Goal: Information Seeking & Learning: Understand process/instructions

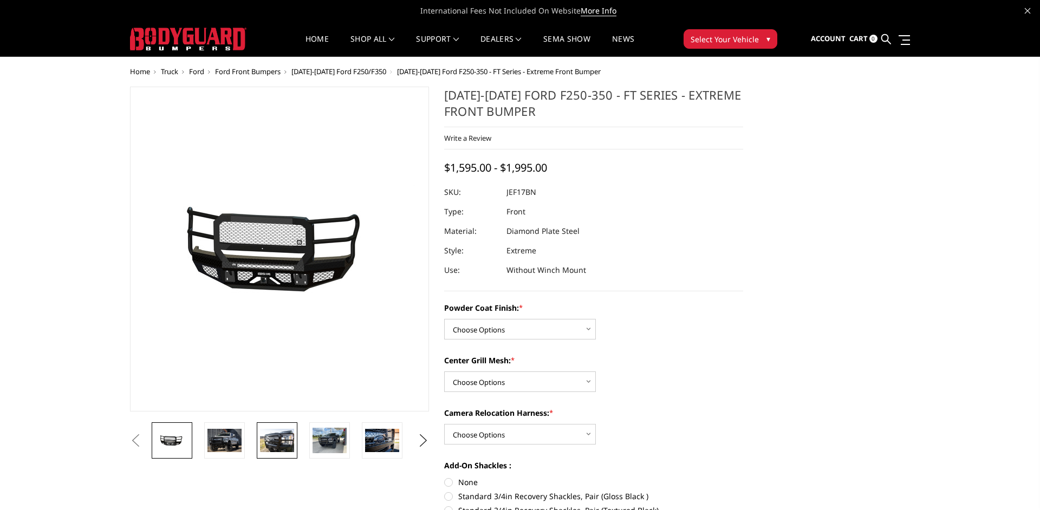
click at [270, 444] on img at bounding box center [277, 440] width 34 height 23
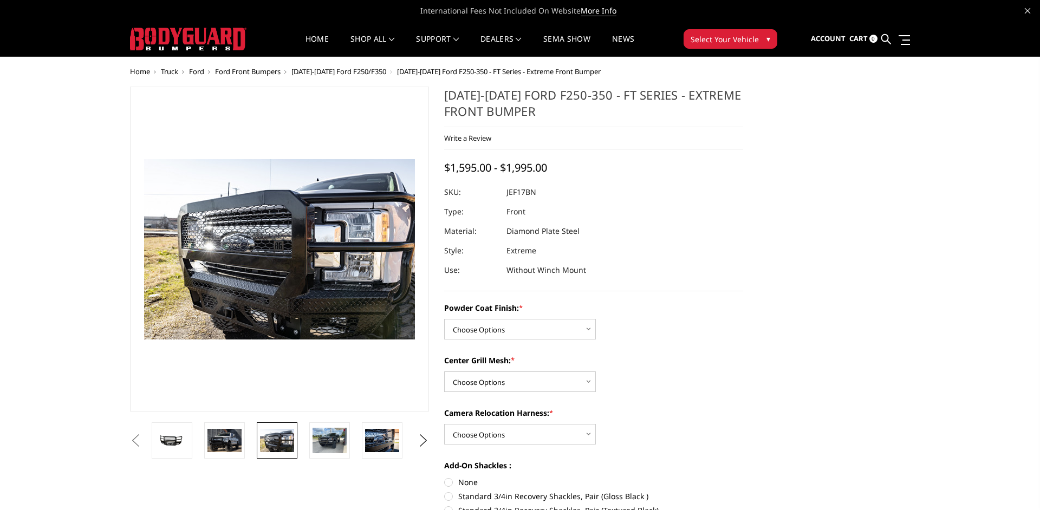
click at [434, 69] on span "2017-2022 Ford F250-350 - FT Series - Extreme Front Bumper" at bounding box center [499, 72] width 204 height 10
click at [351, 73] on span "[DATE]-[DATE] Ford F250/F350" at bounding box center [339, 72] width 95 height 10
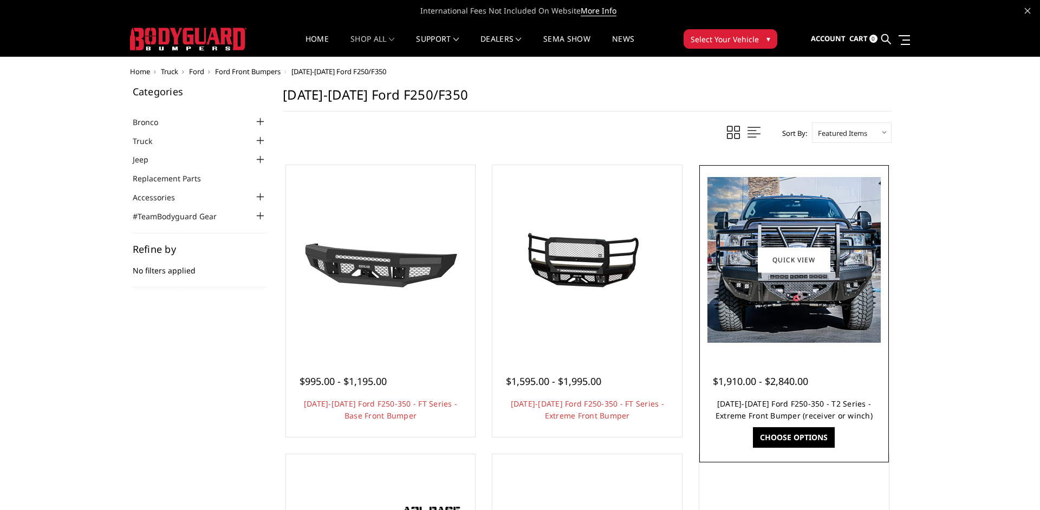
click at [806, 408] on link "2017-2022 Ford F250-350 - T2 Series - Extreme Front Bumper (receiver or winch)" at bounding box center [794, 410] width 157 height 22
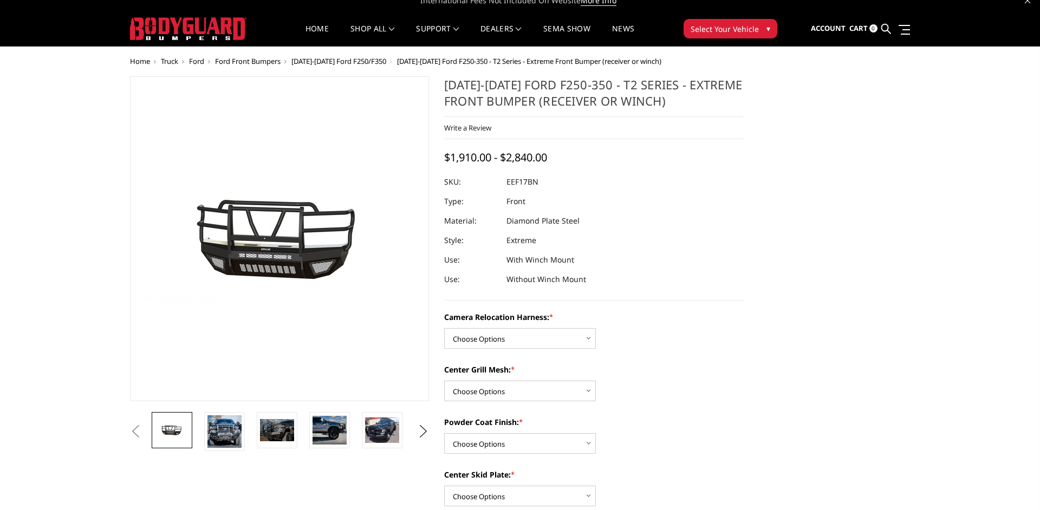
scroll to position [12, 0]
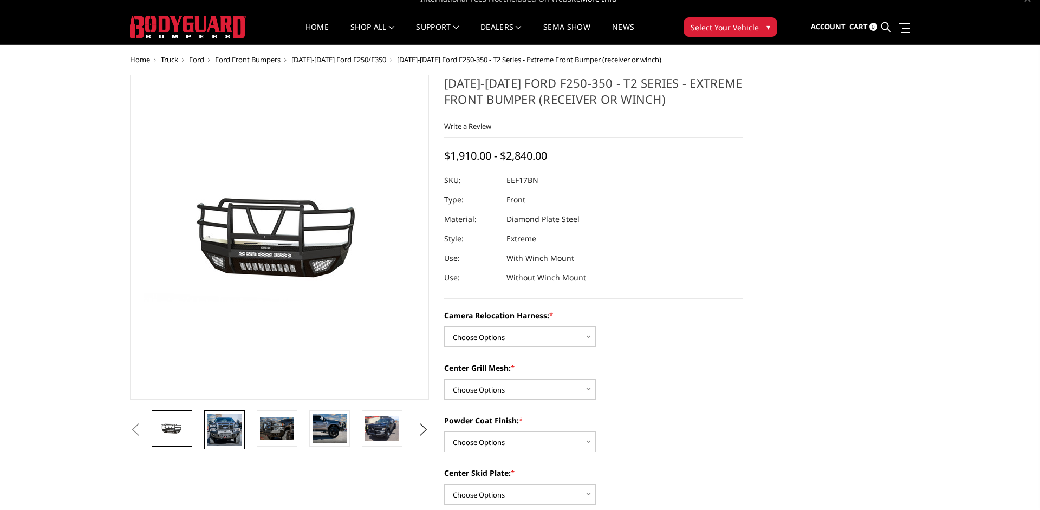
click at [229, 440] on img at bounding box center [225, 430] width 34 height 33
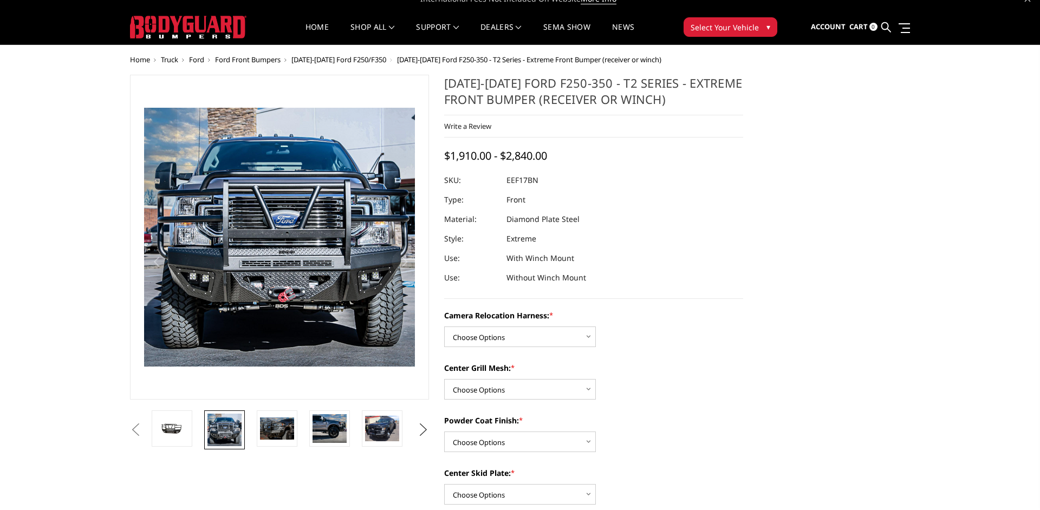
click at [427, 431] on button "Next" at bounding box center [424, 430] width 16 height 16
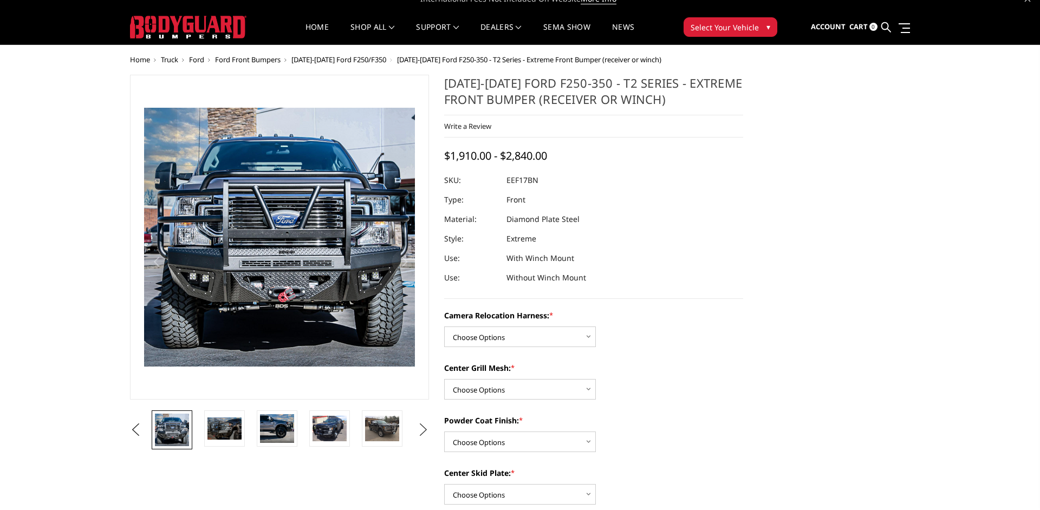
click at [427, 431] on button "Next" at bounding box center [424, 430] width 16 height 16
click at [144, 434] on button "Previous" at bounding box center [135, 430] width 16 height 16
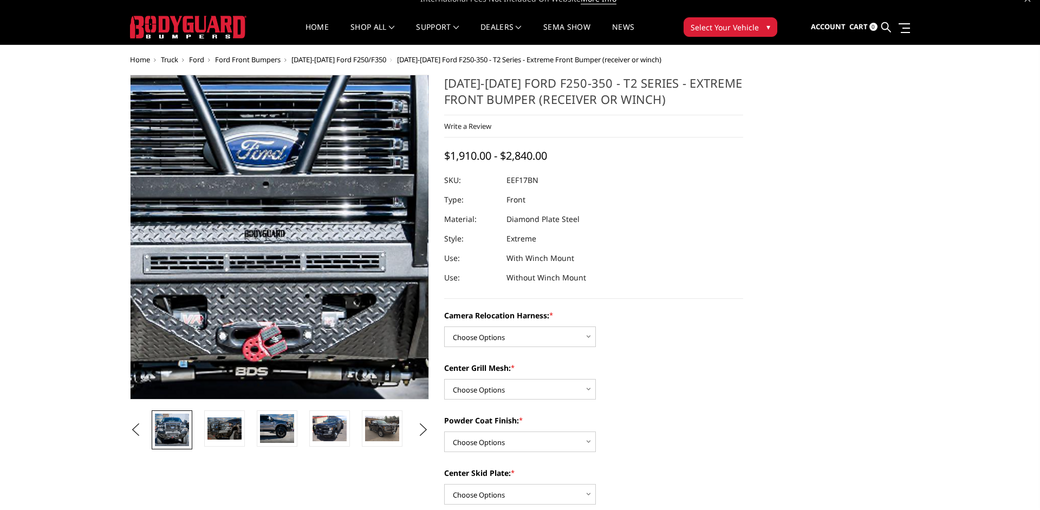
click at [306, 279] on img at bounding box center [246, 194] width 694 height 663
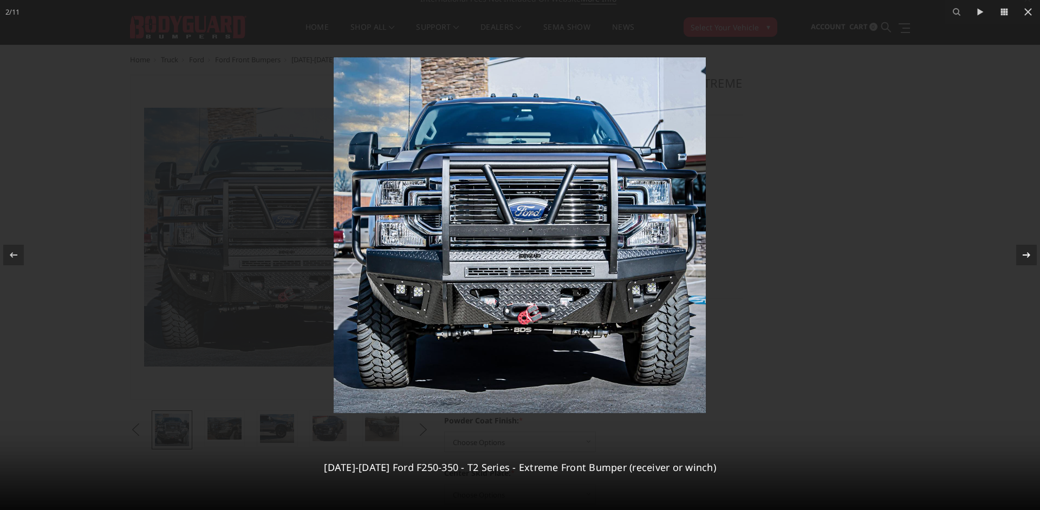
click at [1026, 255] on icon at bounding box center [1026, 255] width 13 height 13
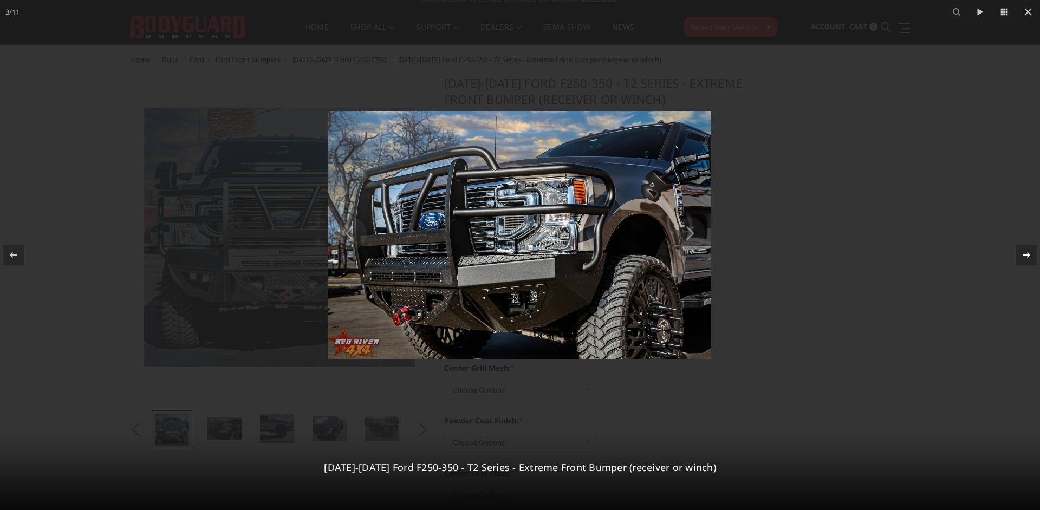
click at [1026, 255] on div "3 / 11 2017-2022 Ford F250-350 - T2 Series - Extreme Front Bumper (receiver or …" at bounding box center [520, 255] width 1040 height 510
click at [1026, 255] on icon at bounding box center [1026, 255] width 13 height 13
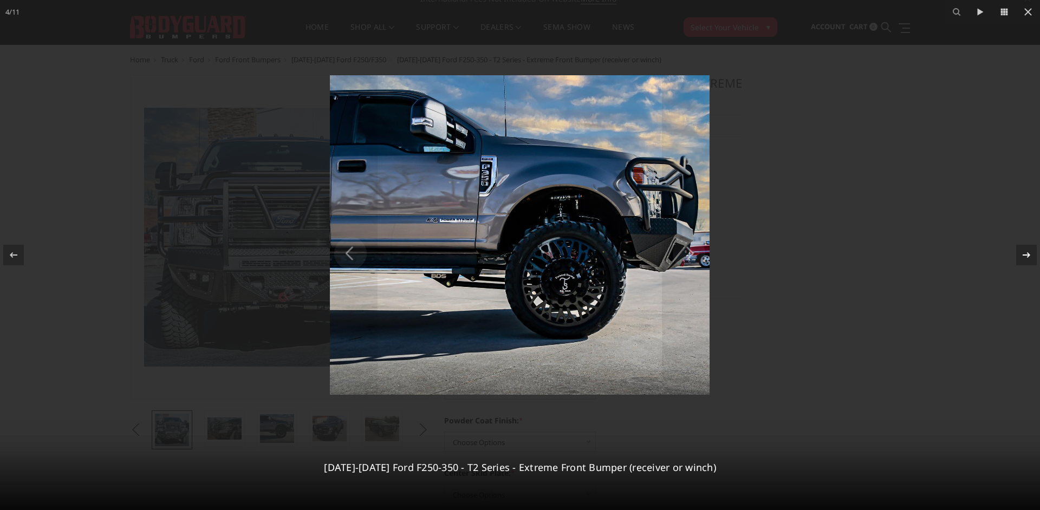
click at [1026, 255] on icon at bounding box center [1026, 255] width 13 height 13
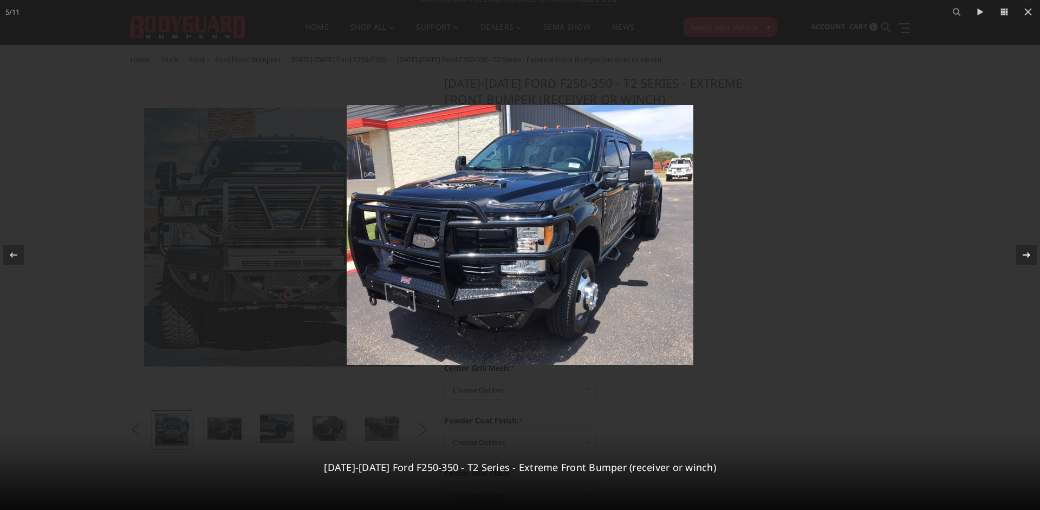
click at [1026, 255] on div "5 / 11 2017-2022 Ford F250-350 - T2 Series - Extreme Front Bumper (receiver or …" at bounding box center [520, 255] width 1040 height 510
click at [1026, 255] on icon at bounding box center [1026, 255] width 13 height 13
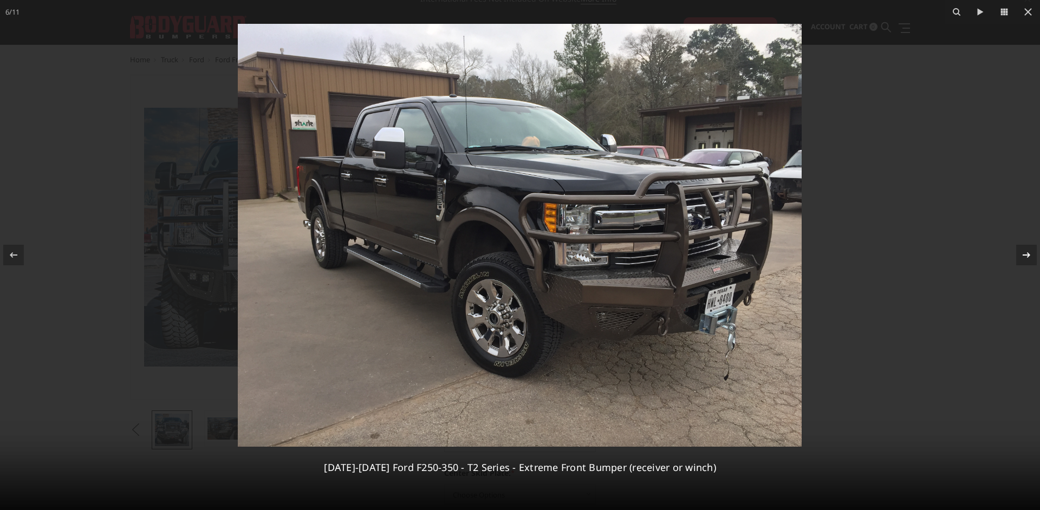
click at [1026, 255] on icon at bounding box center [1026, 255] width 13 height 13
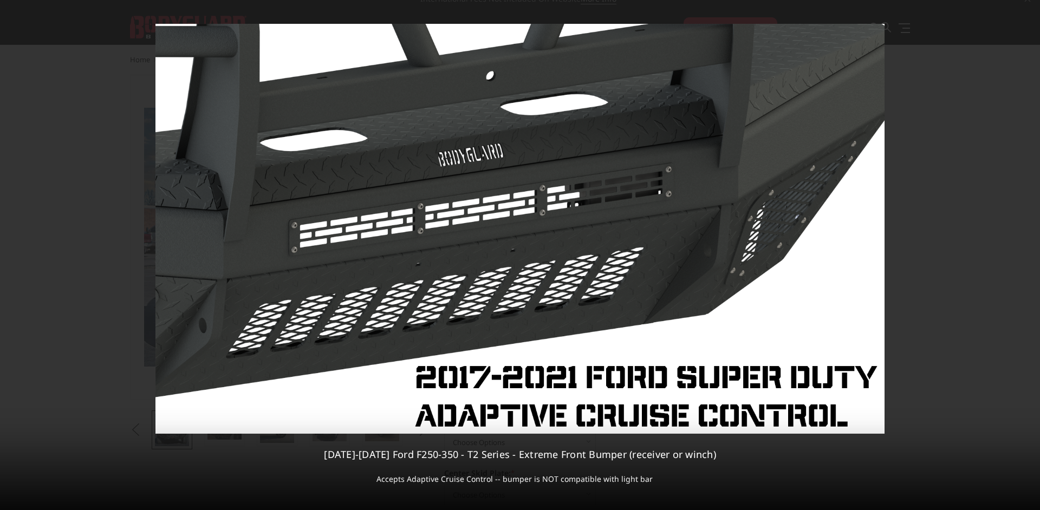
click at [1026, 255] on icon at bounding box center [1026, 255] width 13 height 13
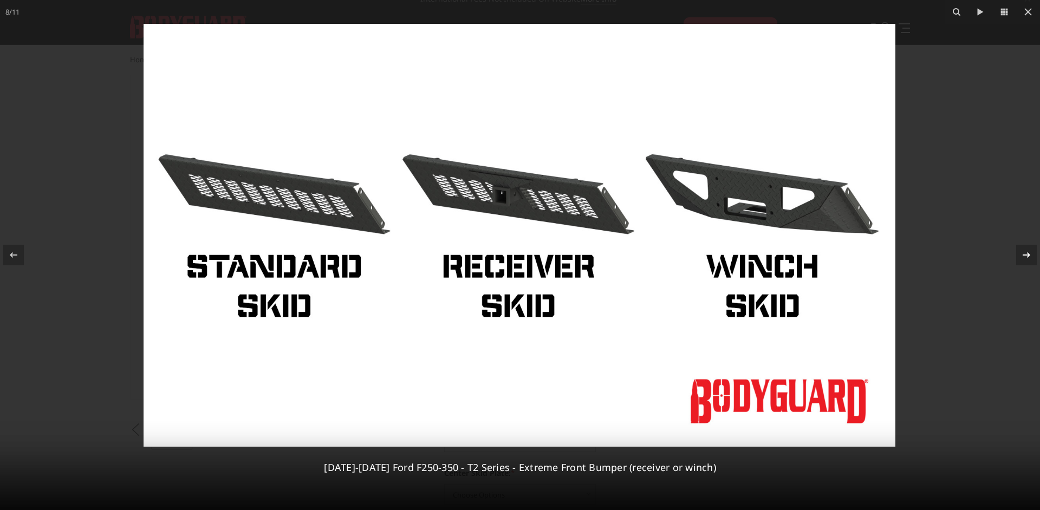
click at [1026, 255] on icon at bounding box center [1026, 255] width 13 height 13
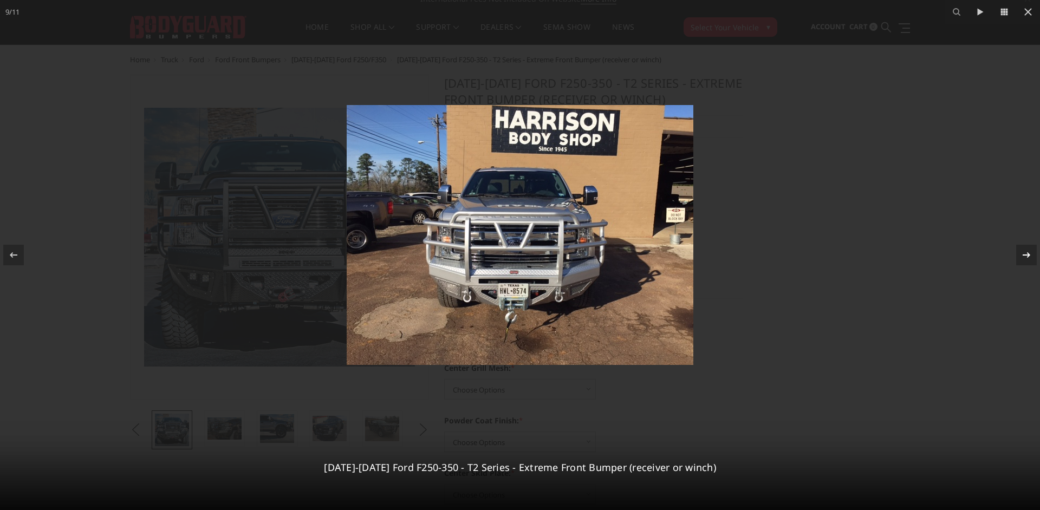
click at [1026, 255] on icon at bounding box center [1026, 255] width 13 height 13
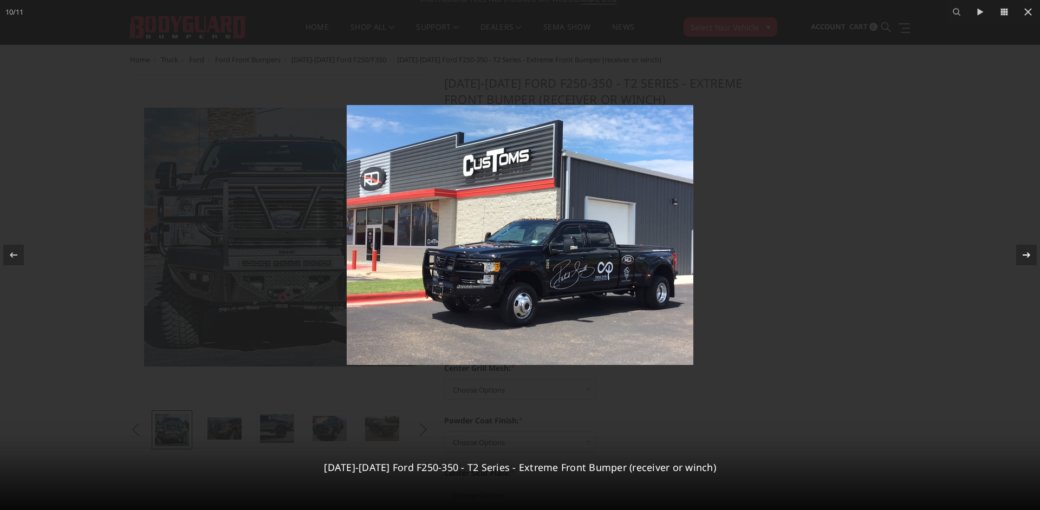
click at [1026, 255] on icon at bounding box center [1026, 255] width 13 height 13
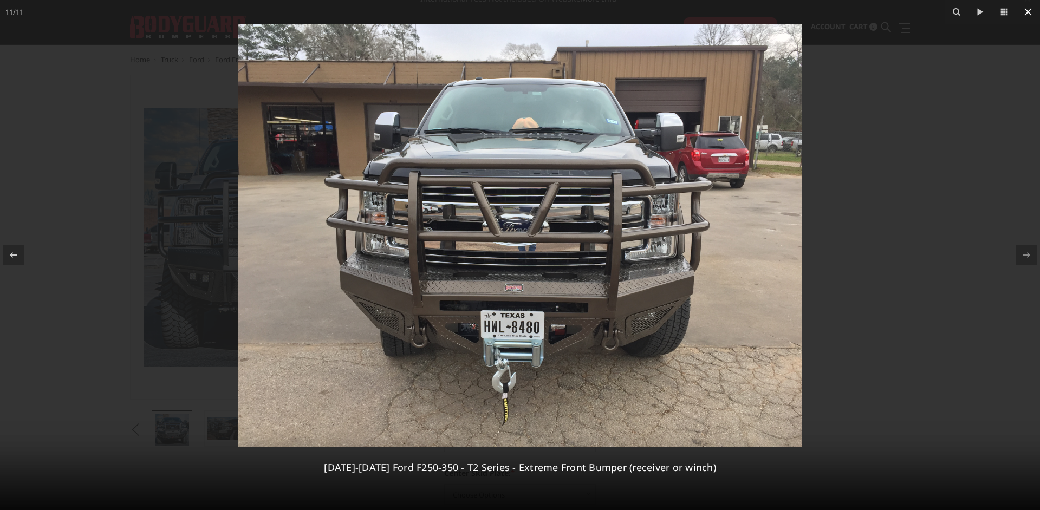
click at [1030, 13] on icon at bounding box center [1029, 12] width 8 height 8
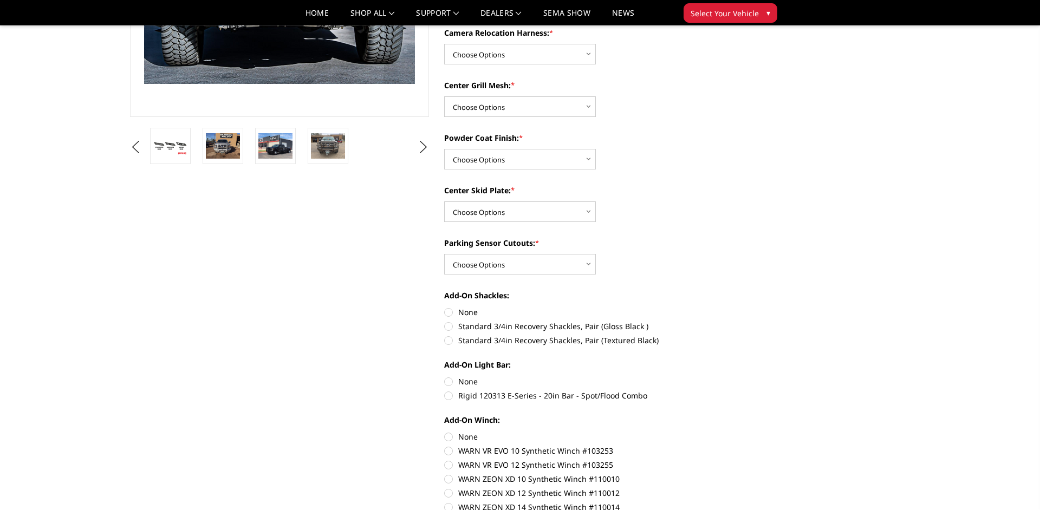
scroll to position [0, 0]
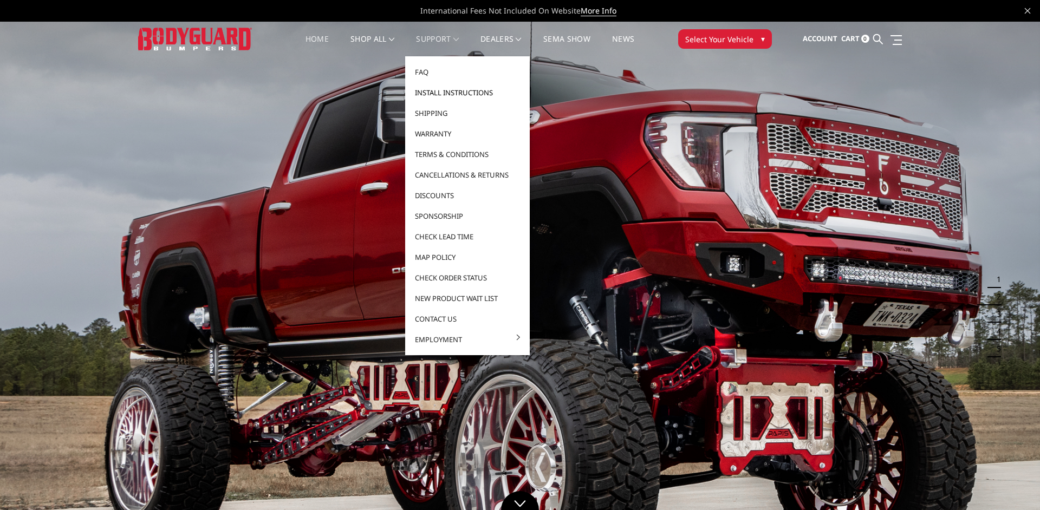
click at [433, 92] on link "Install Instructions" at bounding box center [468, 92] width 116 height 21
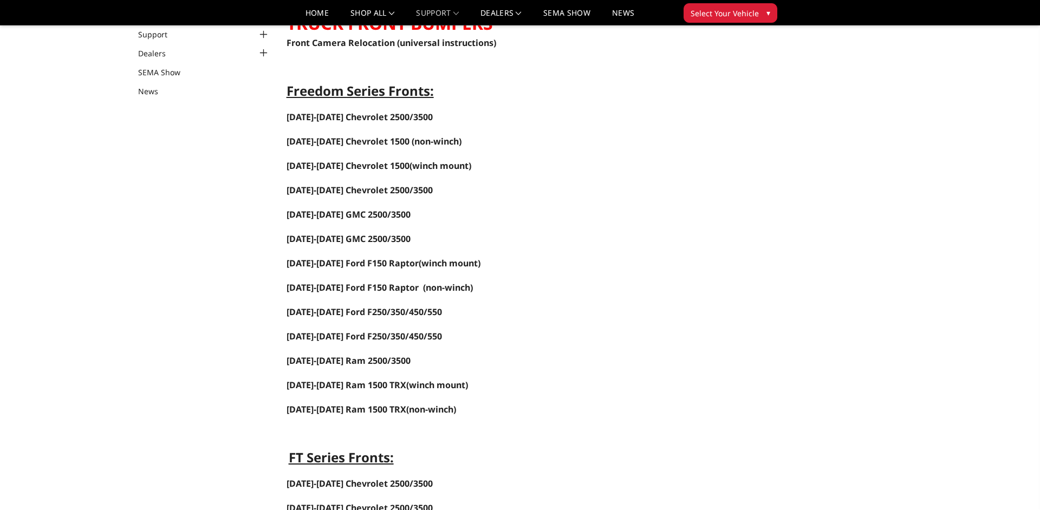
scroll to position [99, 0]
click at [397, 337] on span "2017-2022 Ford F250/350/450/550" at bounding box center [365, 336] width 156 height 12
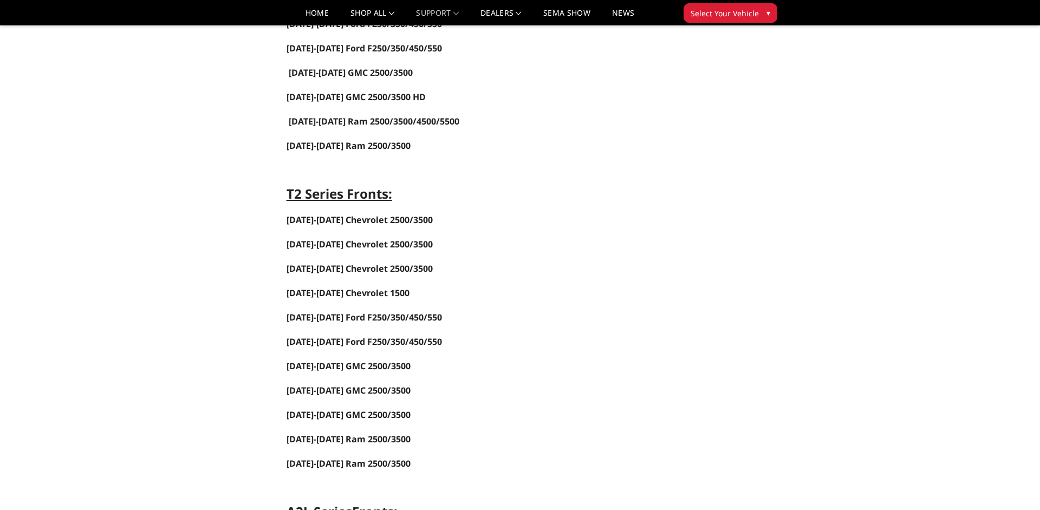
scroll to position [853, 0]
click at [376, 347] on link "2017-2022 Ford F250/350/450/550" at bounding box center [365, 341] width 156 height 12
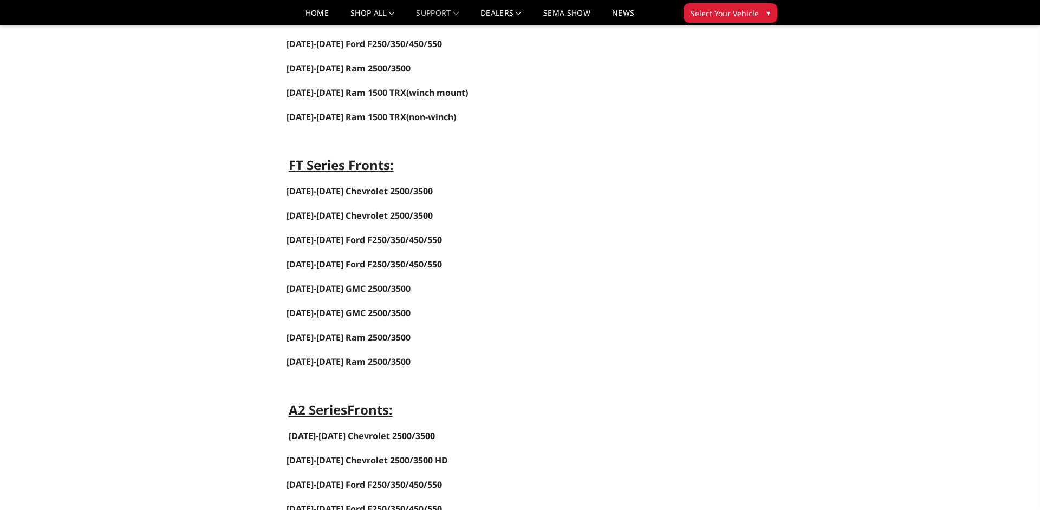
scroll to position [0, 0]
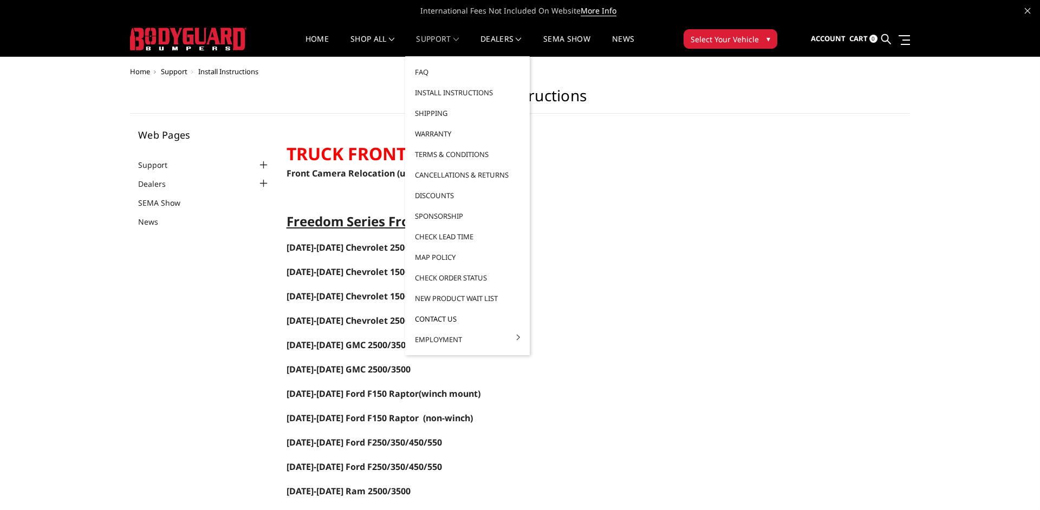
click at [433, 321] on link "Contact Us" at bounding box center [468, 319] width 116 height 21
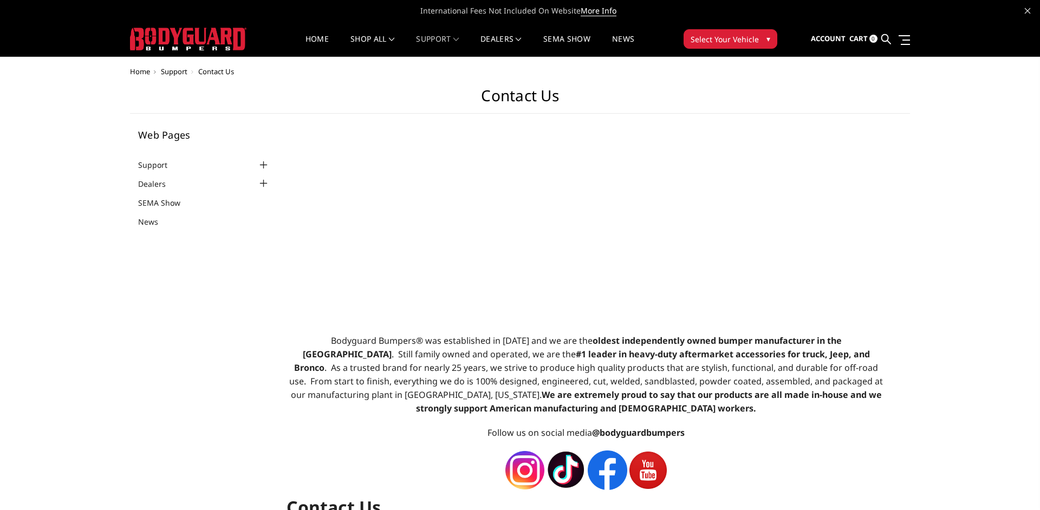
select select "US"
